Goal: Task Accomplishment & Management: Use online tool/utility

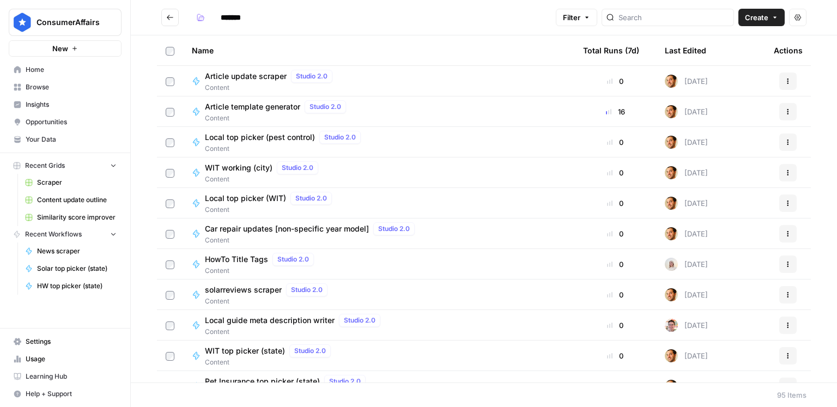
click at [56, 136] on span "Your Data" at bounding box center [71, 140] width 91 height 10
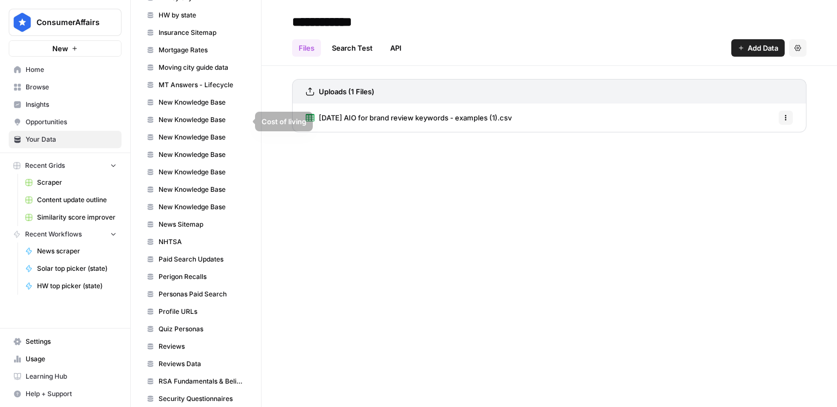
scroll to position [517, 0]
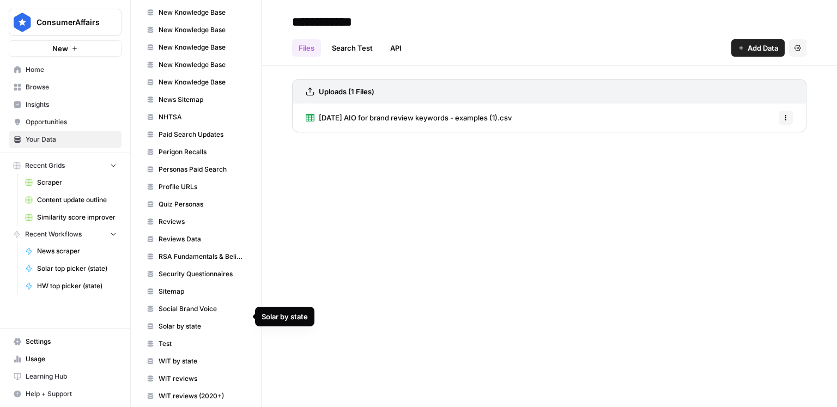
click at [209, 322] on span "Solar by state" at bounding box center [202, 327] width 87 height 10
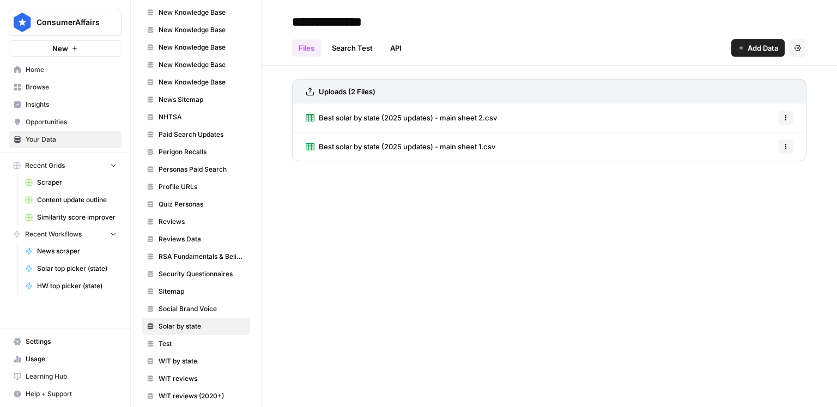
click at [786, 140] on button "Options" at bounding box center [786, 147] width 14 height 14
click at [773, 165] on span "Delete File" at bounding box center [761, 170] width 35 height 11
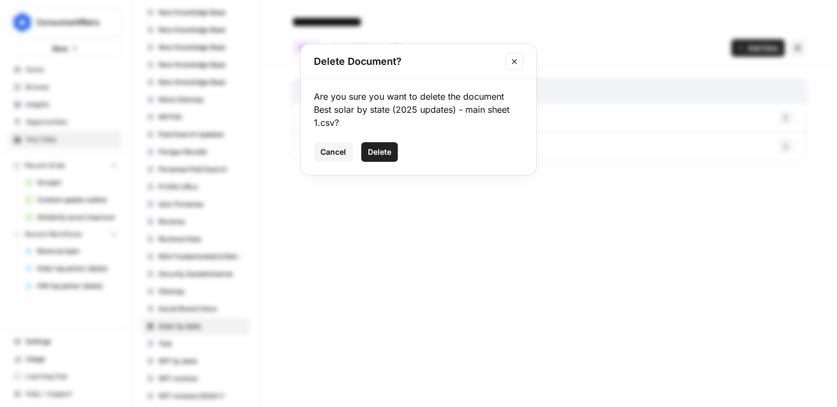
drag, startPoint x: 384, startPoint y: 145, endPoint x: 457, endPoint y: 150, distance: 73.3
click at [384, 145] on button "Delete" at bounding box center [379, 152] width 37 height 20
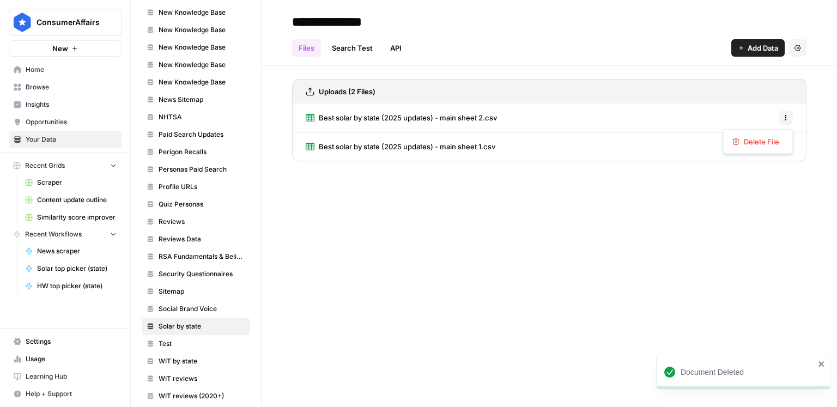
click at [788, 119] on icon "button" at bounding box center [786, 117] width 7 height 7
click at [773, 138] on span "Delete File" at bounding box center [761, 141] width 35 height 11
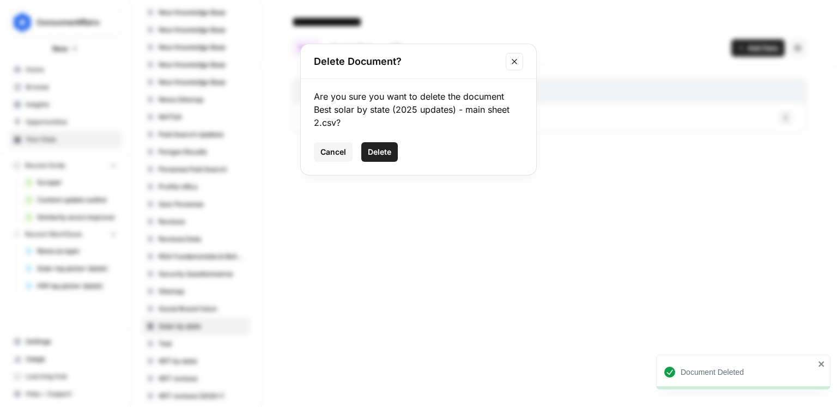
click at [399, 141] on div "Are you sure you want to delete the document Best solar by state (2025 updates)…" at bounding box center [419, 127] width 236 height 96
click at [391, 149] on span "Delete" at bounding box center [379, 152] width 23 height 11
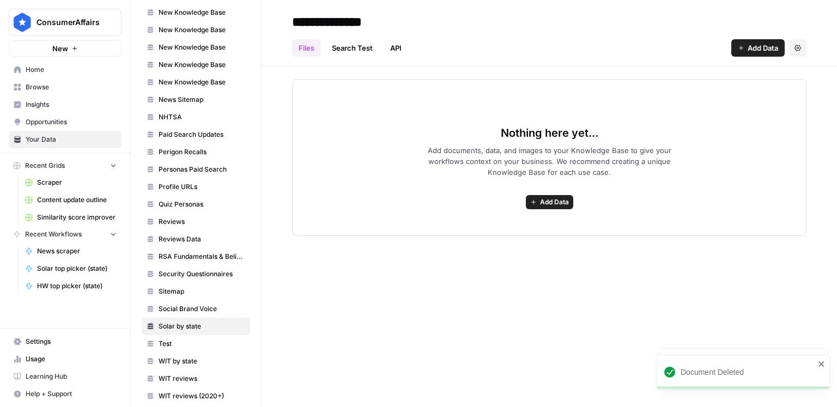
click at [716, 46] on div "Files Search Test API Add Data Settings" at bounding box center [549, 44] width 515 height 26
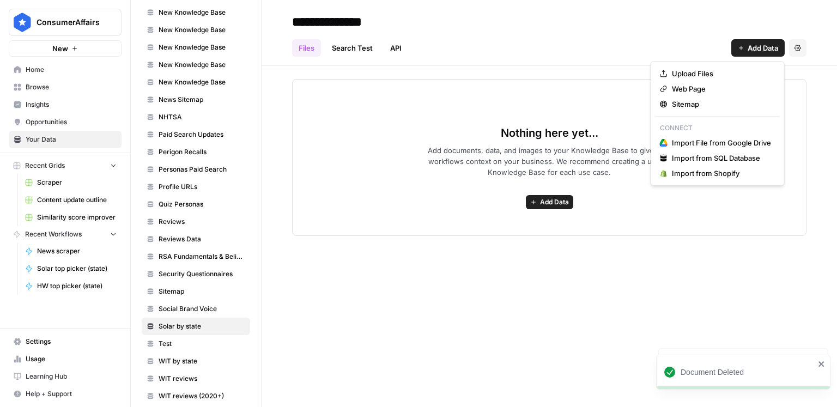
click at [742, 46] on icon "button" at bounding box center [741, 48] width 7 height 7
click at [714, 71] on span "Upload Files" at bounding box center [721, 73] width 99 height 11
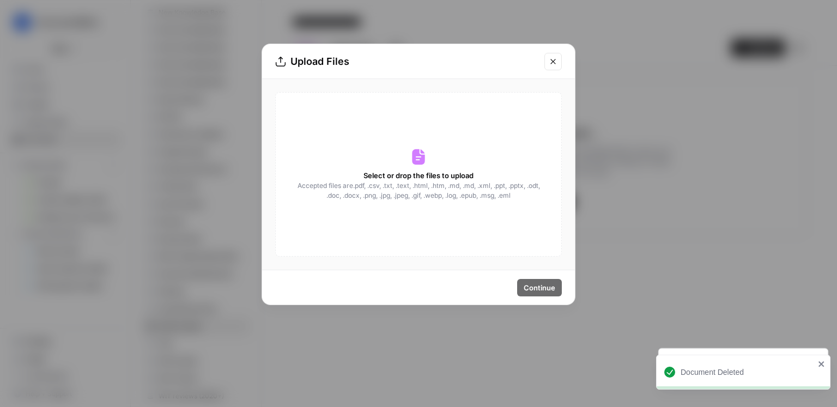
click at [482, 196] on span "Accepted files are .pdf, .csv, .txt, .text, .html, .htm, .md, .md, .xml, .ppt, …" at bounding box center [419, 191] width 244 height 20
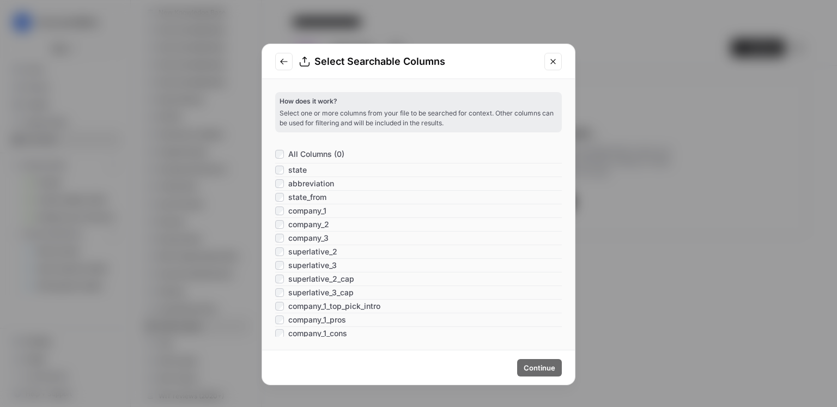
click at [314, 153] on span "All Columns (0)" at bounding box center [316, 154] width 56 height 11
click at [537, 358] on div "Continue" at bounding box center [418, 368] width 313 height 34
click at [537, 361] on button "Continue" at bounding box center [539, 367] width 45 height 17
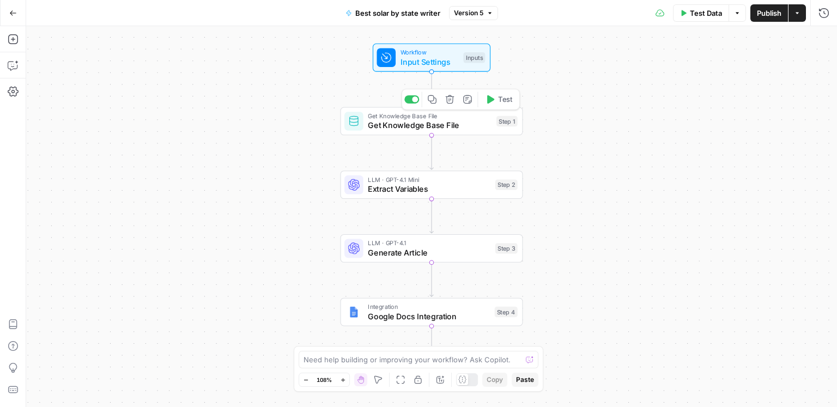
click at [483, 117] on span "Get Knowledge Base File" at bounding box center [430, 115] width 124 height 9
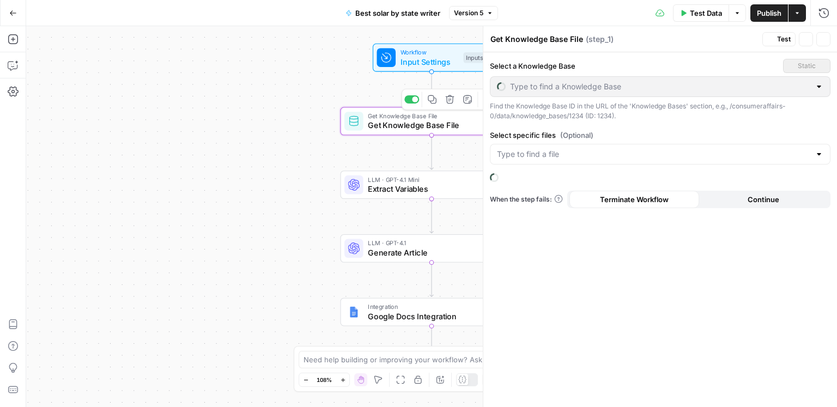
type input "Solar by state"
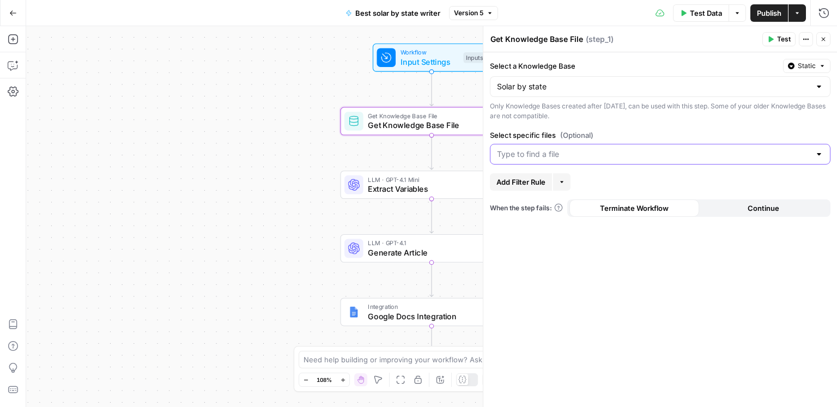
click at [653, 153] on input "Select specific files (Optional)" at bounding box center [654, 154] width 314 height 11
click at [652, 176] on span "Best solar by state (2025 updates) - main sheet.csv" at bounding box center [658, 181] width 318 height 11
click at [673, 136] on label "Select specific files (Optional)" at bounding box center [660, 135] width 341 height 11
click at [673, 149] on input "Select specific files (Optional)" at bounding box center [732, 154] width 158 height 11
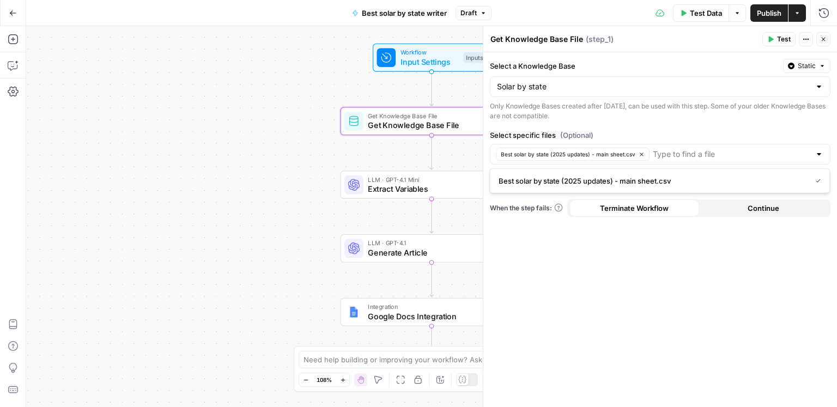
click at [766, 14] on span "Publish" at bounding box center [769, 13] width 25 height 11
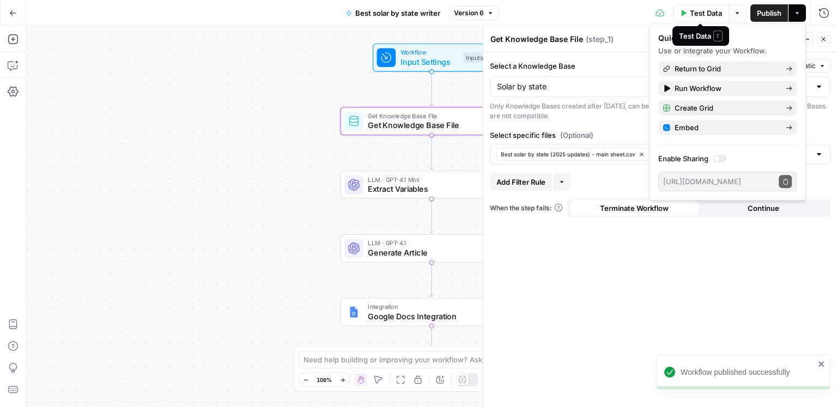
click at [700, 15] on span "Test Data" at bounding box center [706, 13] width 32 height 11
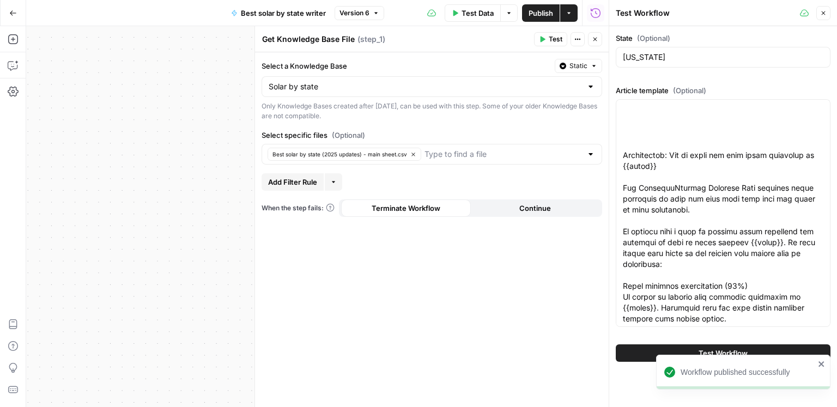
scroll to position [3085, 0]
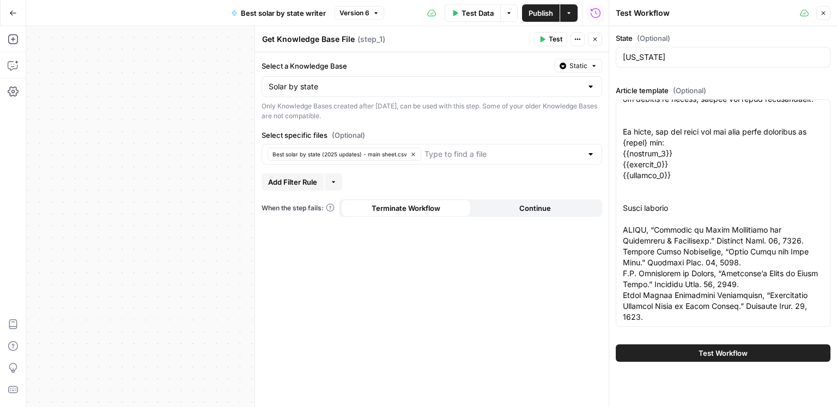
click at [713, 351] on span "Test Workflow" at bounding box center [723, 353] width 49 height 11
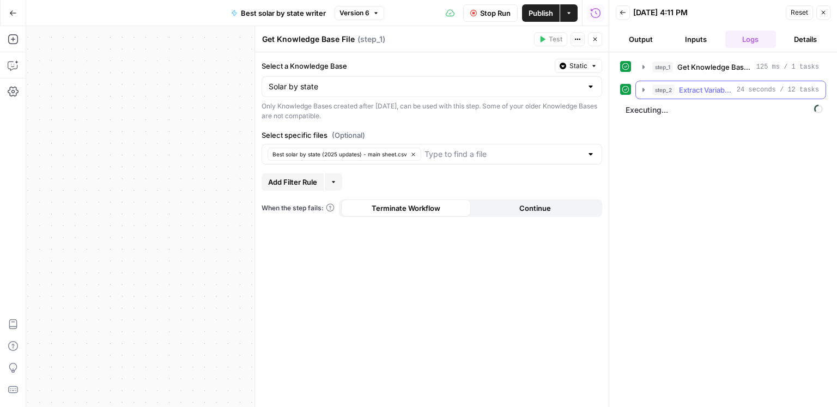
click at [740, 91] on span "24 seconds / 12 tasks" at bounding box center [778, 90] width 82 height 10
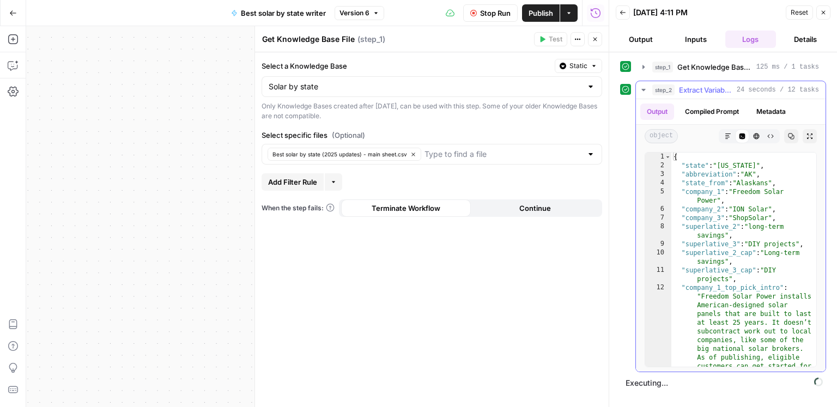
click at [740, 91] on span "24 seconds / 12 tasks" at bounding box center [778, 90] width 82 height 10
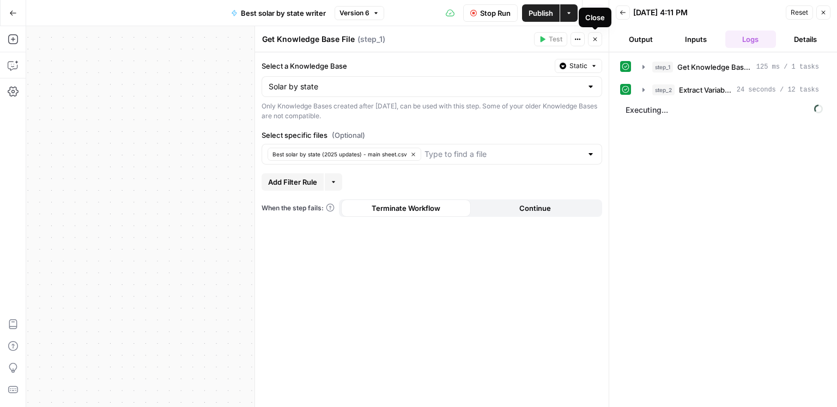
click at [592, 40] on icon "button" at bounding box center [595, 39] width 7 height 7
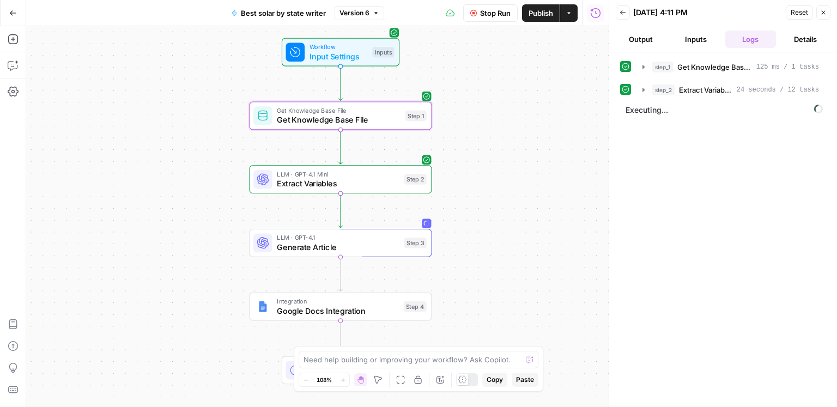
drag, startPoint x: 220, startPoint y: 194, endPoint x: 125, endPoint y: 189, distance: 94.5
click at [125, 189] on div "Workflow Input Settings Inputs Get Knowledge Base File Get Knowledge Base File …" at bounding box center [317, 216] width 583 height 381
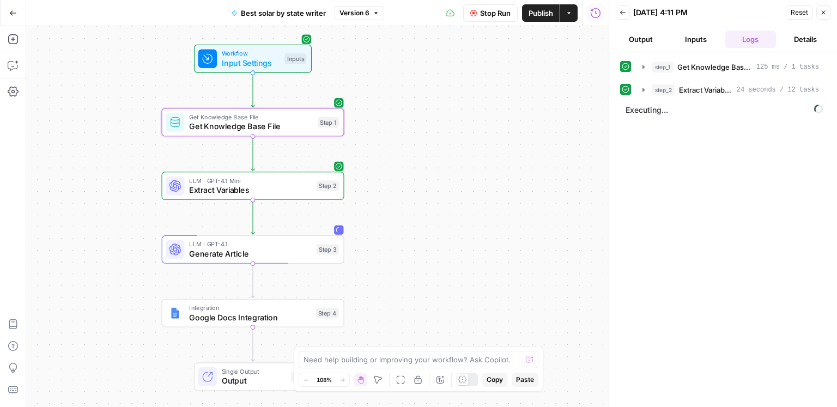
drag, startPoint x: 517, startPoint y: 203, endPoint x: 432, endPoint y: 209, distance: 84.8
click at [432, 209] on div "Workflow Input Settings Inputs Get Knowledge Base File Get Knowledge Base File …" at bounding box center [317, 216] width 583 height 381
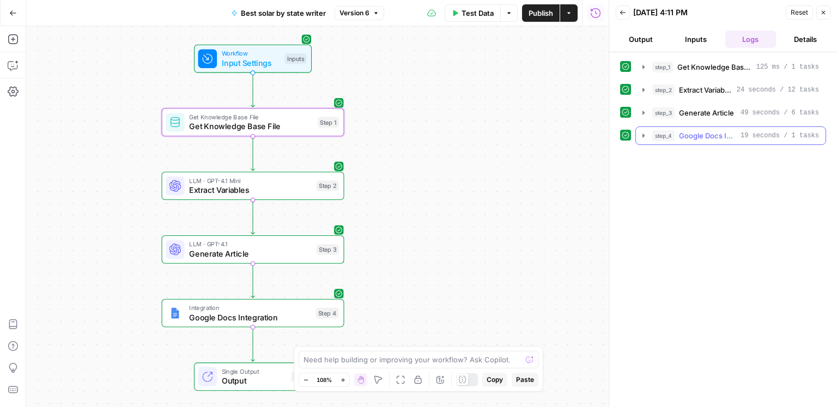
click at [709, 136] on span "Google Docs Integration" at bounding box center [707, 135] width 57 height 11
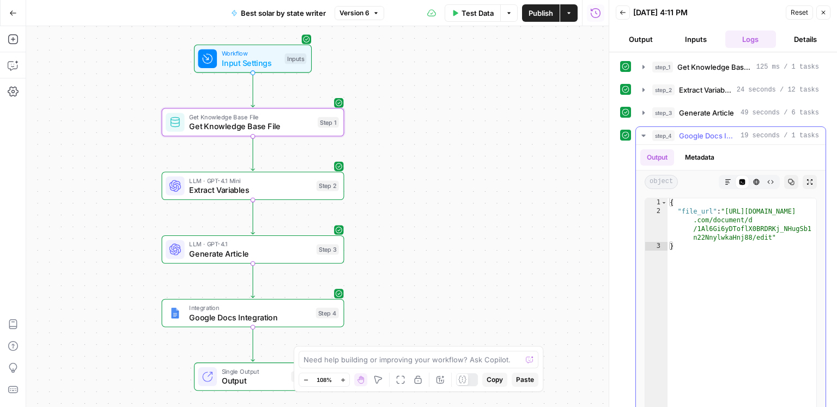
drag, startPoint x: 728, startPoint y: 178, endPoint x: 729, endPoint y: 192, distance: 13.6
click at [728, 179] on icon "button" at bounding box center [728, 182] width 7 height 7
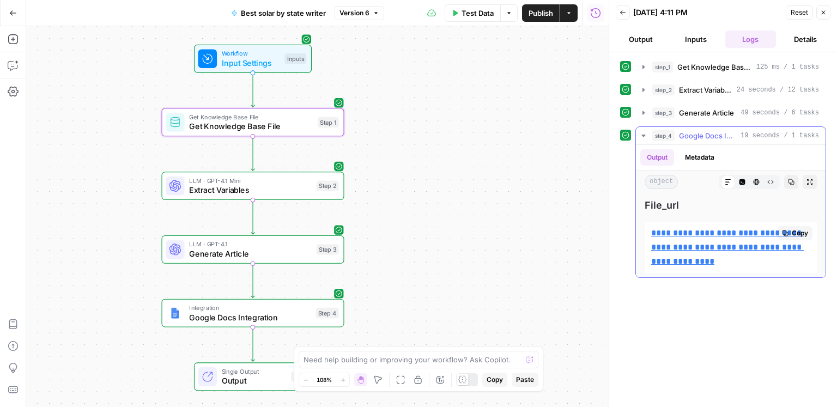
click at [717, 235] on link "**********" at bounding box center [728, 247] width 153 height 37
click at [701, 128] on button "step_4 Google Docs Integration 19 seconds / 1 tasks" at bounding box center [731, 135] width 190 height 17
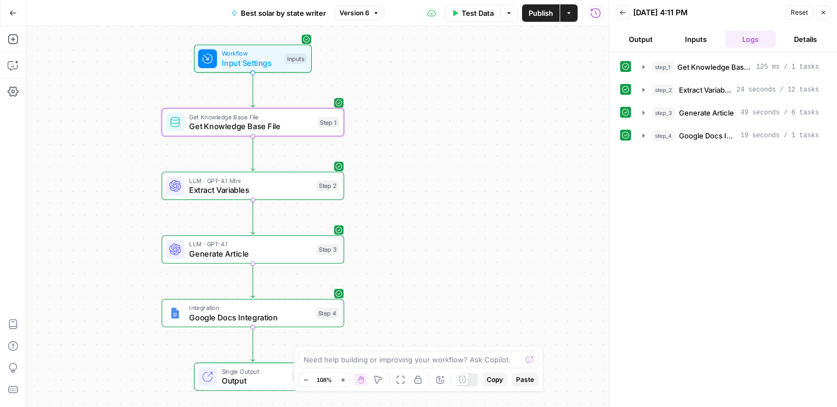
click at [285, 326] on div "Integration Google Docs Integration Step 4 Copy step Delete step Add Note Test" at bounding box center [252, 313] width 183 height 28
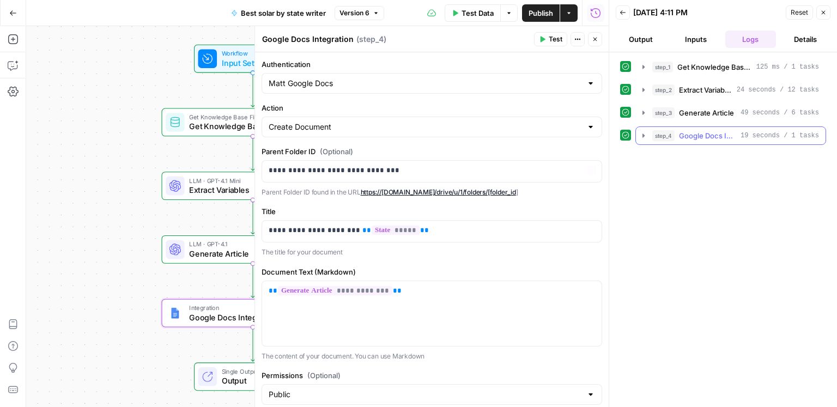
click at [668, 138] on span "step_4" at bounding box center [664, 135] width 22 height 11
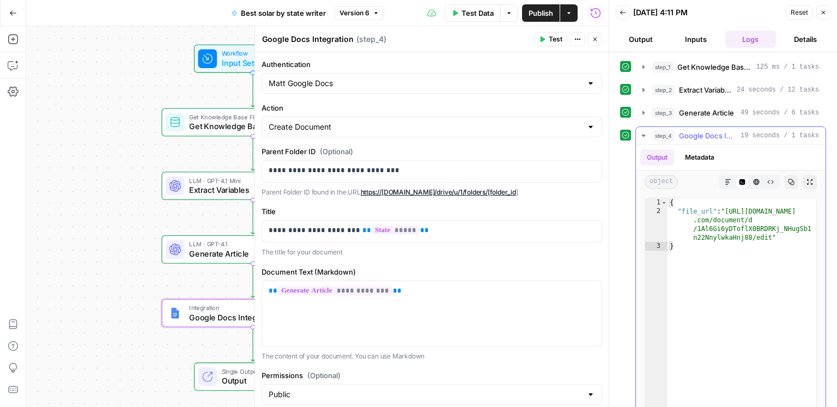
click at [728, 179] on icon "button" at bounding box center [728, 182] width 7 height 7
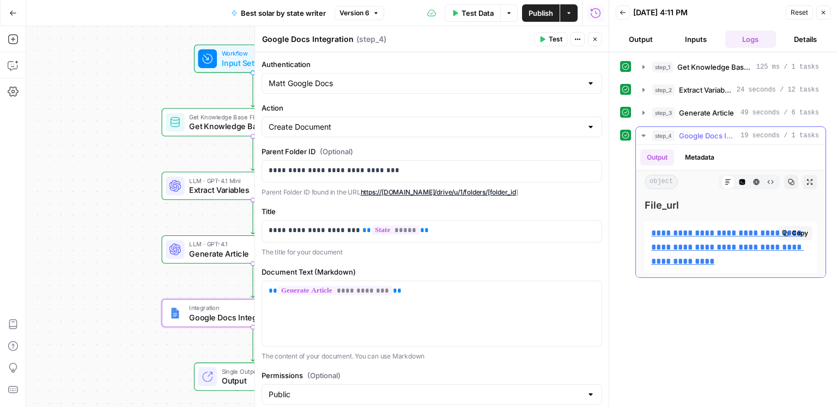
click at [715, 230] on link "**********" at bounding box center [728, 247] width 153 height 37
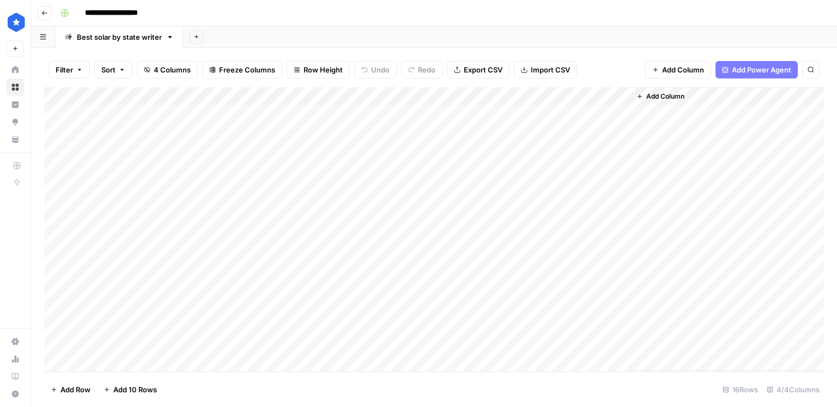
scroll to position [48, 0]
click at [186, 344] on div "Add Column" at bounding box center [434, 229] width 780 height 285
drag, startPoint x: 239, startPoint y: 352, endPoint x: 237, endPoint y: 361, distance: 9.9
click at [237, 361] on div "Add Column" at bounding box center [434, 229] width 780 height 285
click at [131, 363] on div "Add Column" at bounding box center [434, 229] width 780 height 285
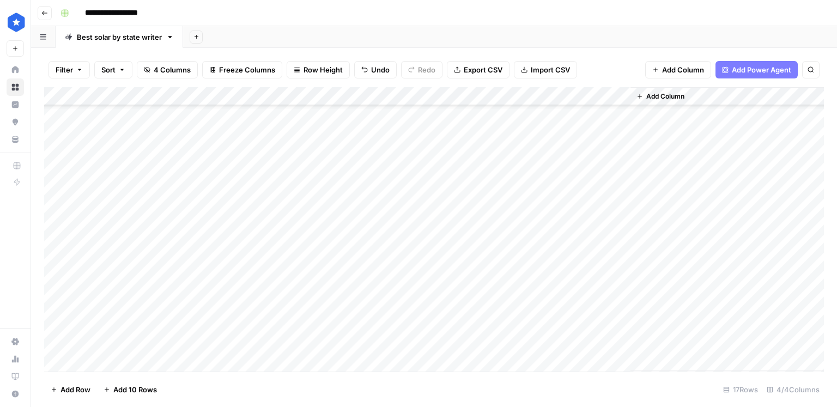
scroll to position [66, 0]
click at [185, 329] on div "Add Column" at bounding box center [434, 229] width 780 height 285
click at [166, 344] on div "Add Column" at bounding box center [434, 229] width 780 height 285
type textarea "********"
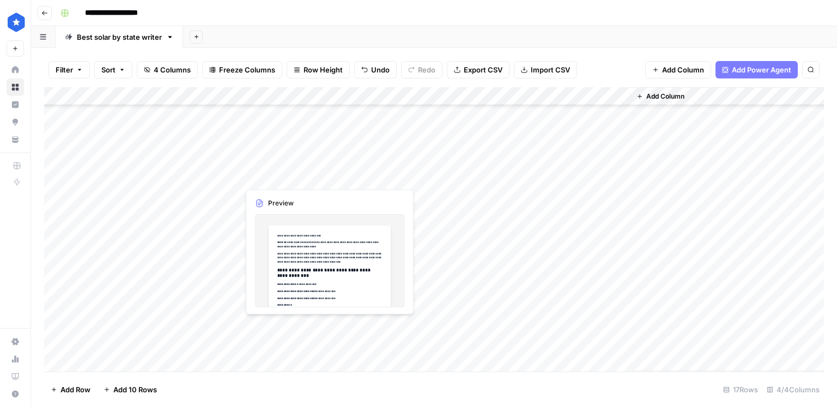
click at [290, 322] on div "Add Column" at bounding box center [434, 229] width 780 height 285
click at [298, 339] on div "Add Column" at bounding box center [434, 229] width 780 height 285
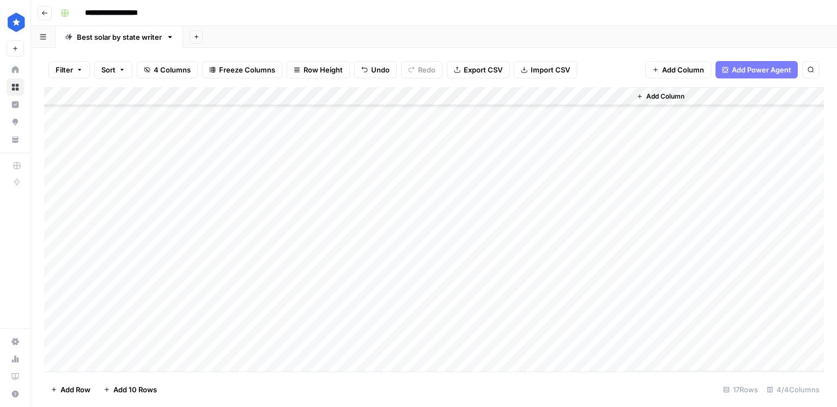
click at [459, 343] on div "Add Column" at bounding box center [434, 229] width 780 height 285
click at [508, 328] on div "Add Column" at bounding box center [434, 229] width 780 height 285
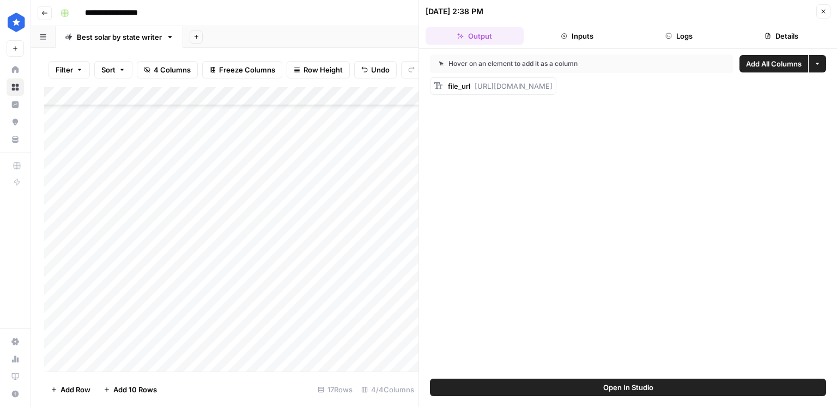
click at [769, 38] on icon "button" at bounding box center [768, 36] width 5 height 6
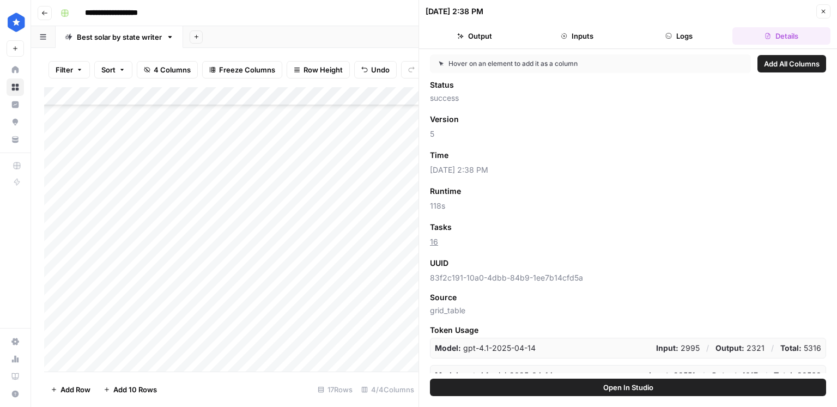
scroll to position [11, 0]
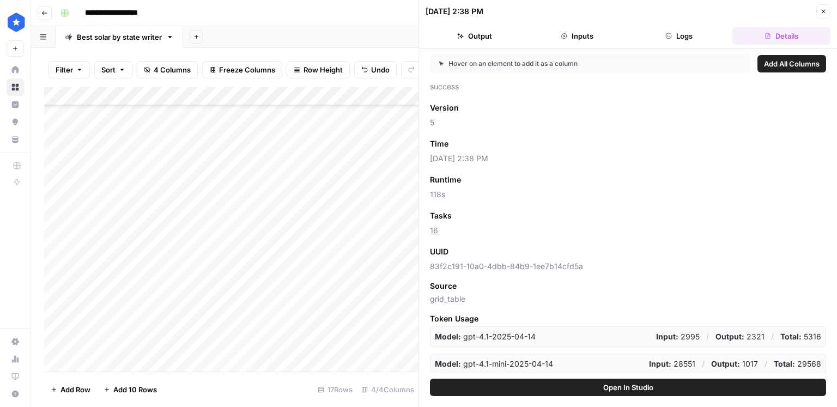
click at [500, 144] on span "Add as Column" at bounding box center [480, 144] width 47 height 10
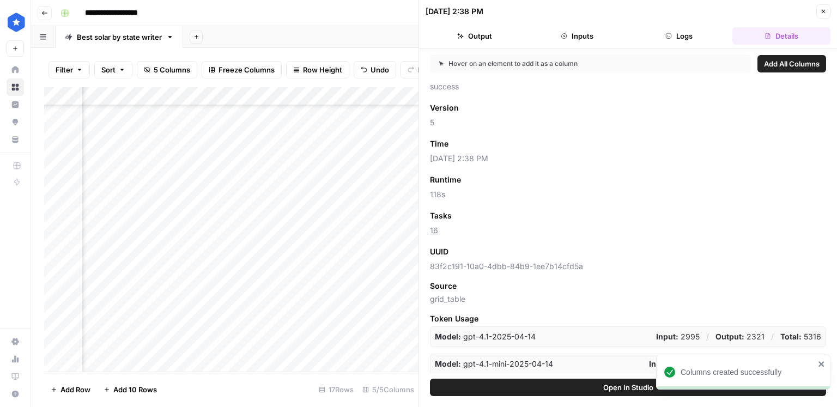
scroll to position [66, 294]
click at [821, 7] on button "Close" at bounding box center [824, 11] width 14 height 14
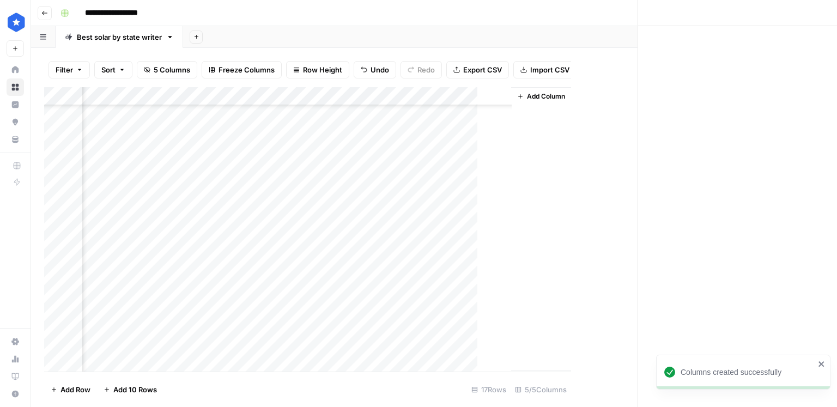
scroll to position [66, 0]
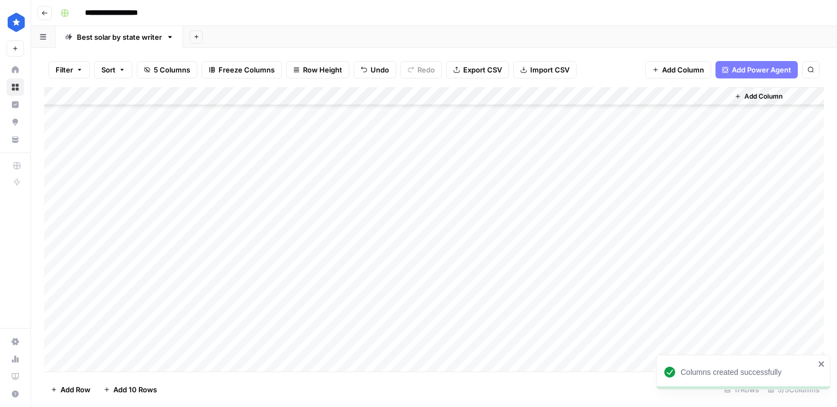
drag, startPoint x: 570, startPoint y: 98, endPoint x: 676, endPoint y: 100, distance: 105.8
click at [676, 100] on div "Add Column" at bounding box center [434, 229] width 780 height 285
click at [620, 342] on div "Add Column" at bounding box center [434, 229] width 780 height 285
click at [386, 343] on div "Add Column" at bounding box center [434, 229] width 780 height 285
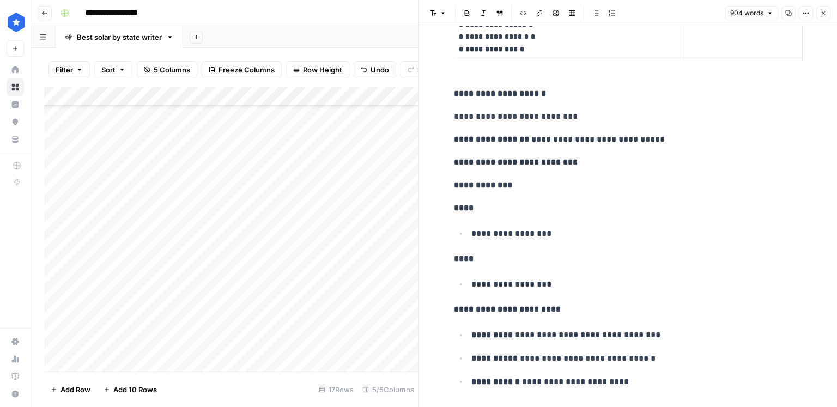
scroll to position [783, 0]
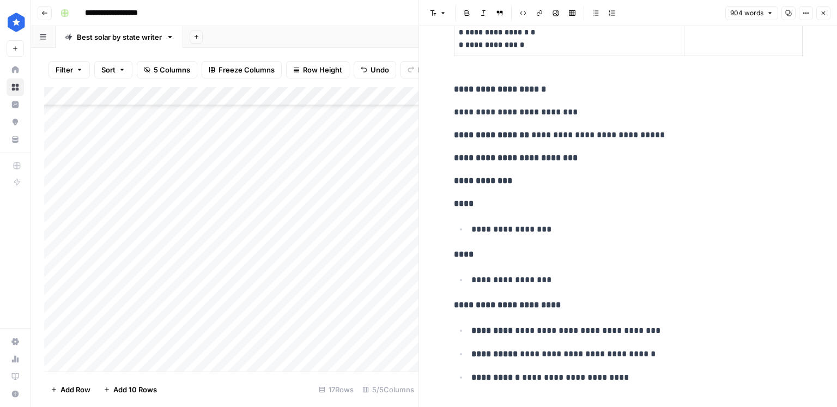
click at [468, 229] on li "**********" at bounding box center [635, 229] width 335 height 15
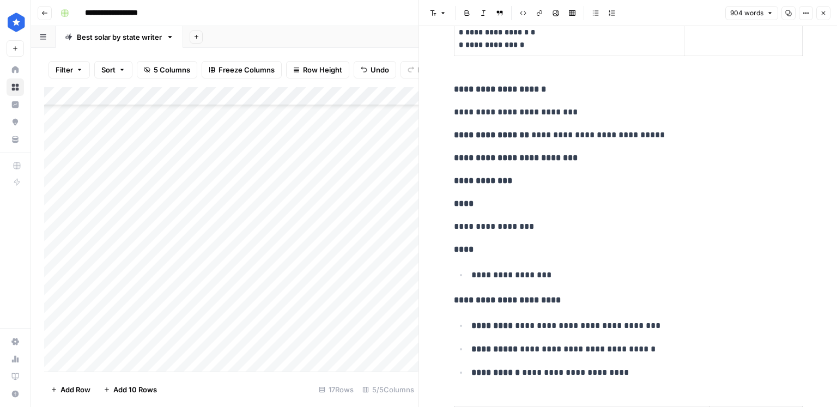
click at [472, 275] on p "**********" at bounding box center [637, 275] width 331 height 14
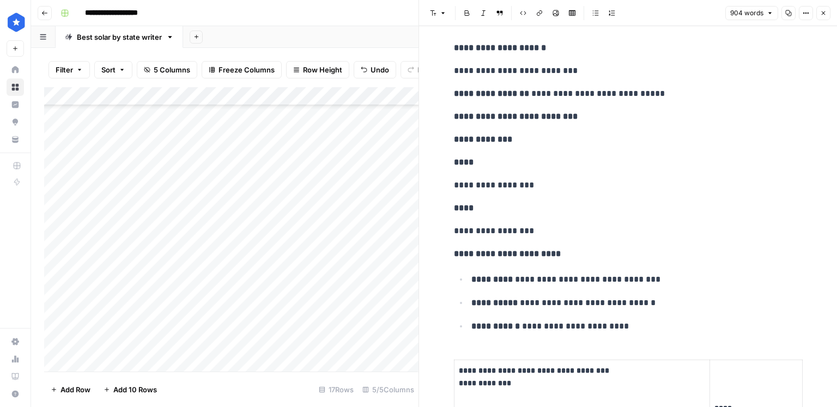
scroll to position [1291, 0]
click at [826, 12] on icon "button" at bounding box center [824, 13] width 7 height 7
